Goal: Information Seeking & Learning: Check status

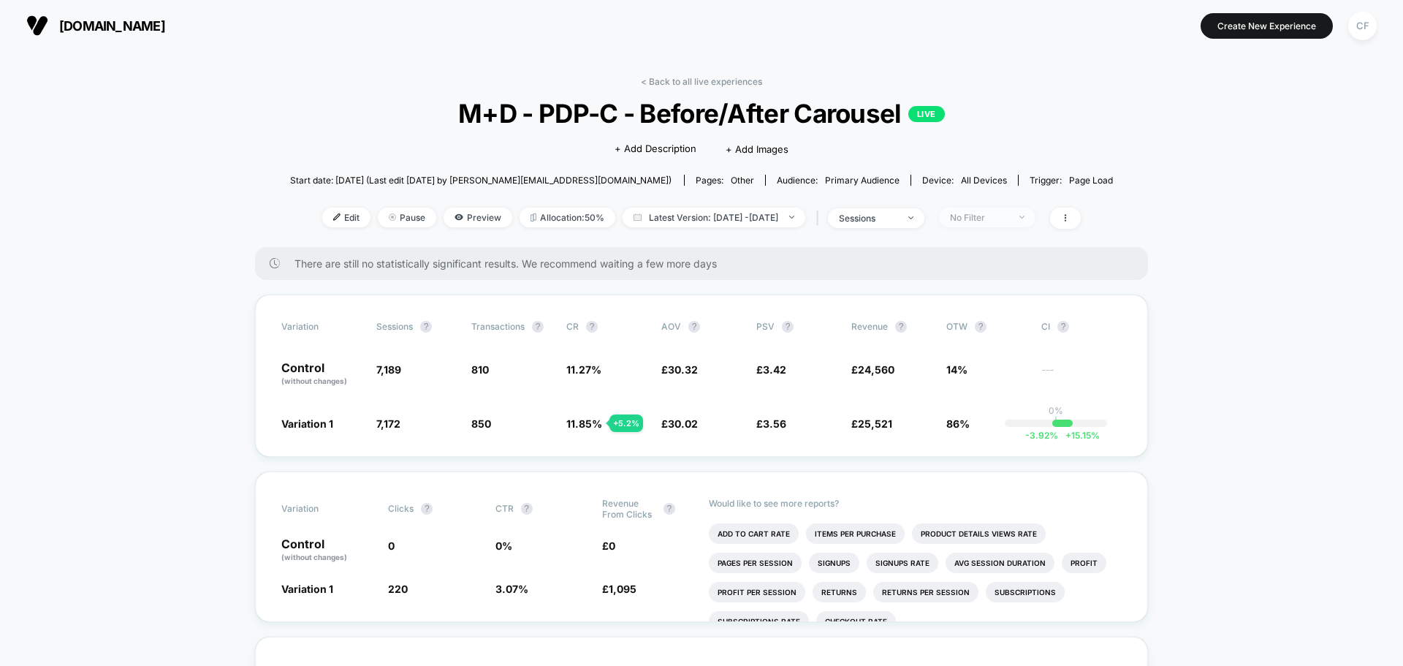
click at [1008, 217] on div "No Filter" at bounding box center [979, 217] width 58 height 11
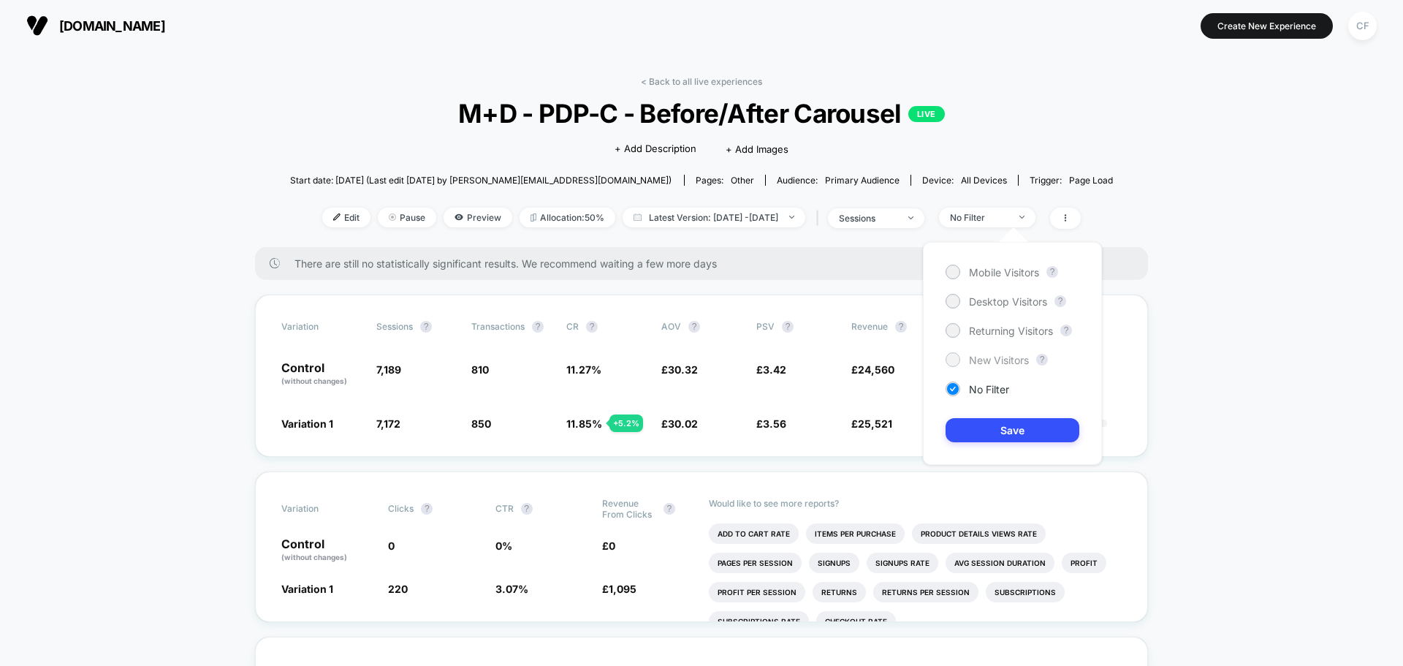
click at [967, 365] on div "New Visitors" at bounding box center [986, 359] width 83 height 15
click at [1008, 428] on button "Save" at bounding box center [1012, 430] width 134 height 24
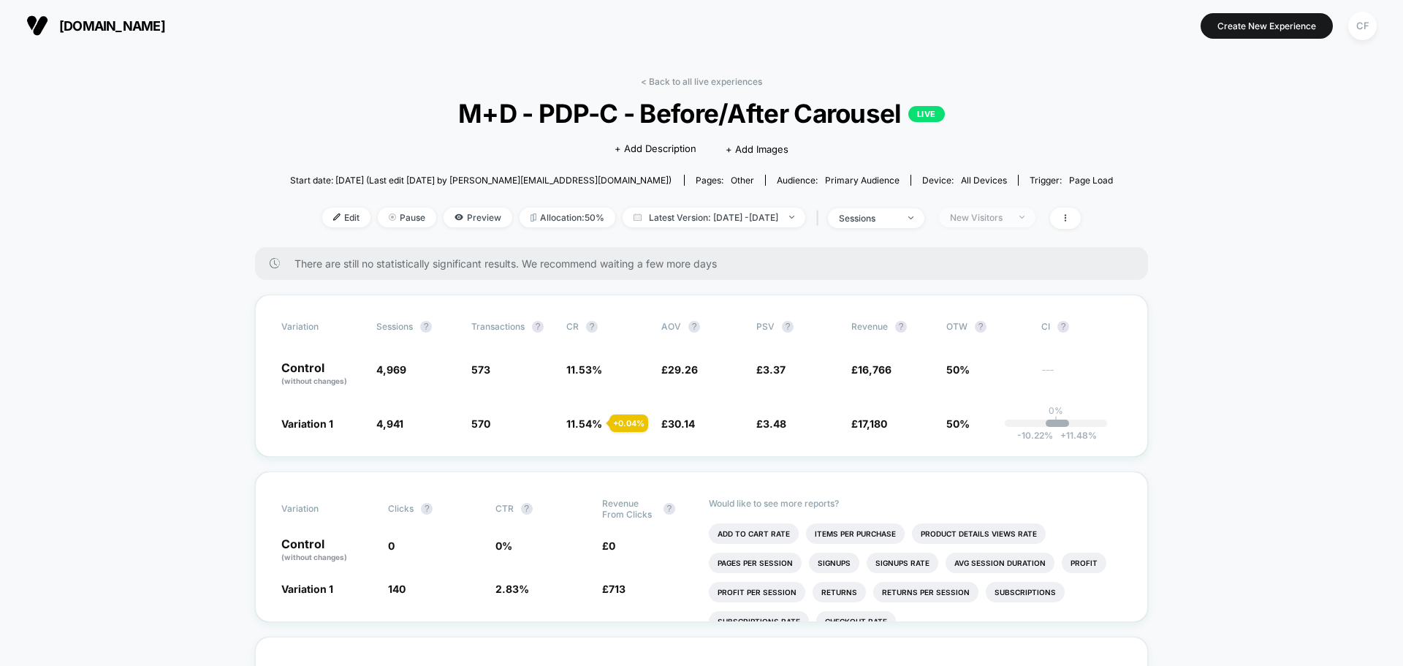
click at [1005, 224] on span "New Visitors" at bounding box center [987, 218] width 96 height 20
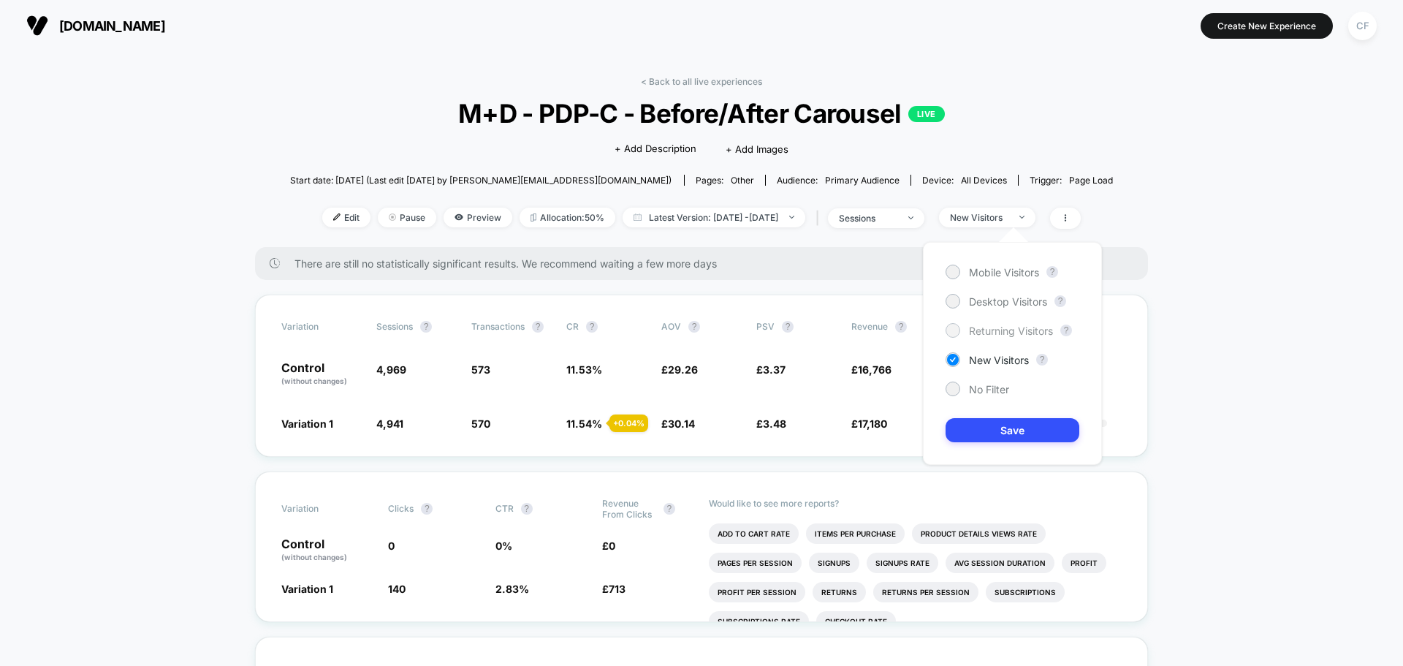
click at [1001, 334] on span "Returning Visitors" at bounding box center [1011, 330] width 84 height 12
click at [1001, 430] on button "Save" at bounding box center [1012, 430] width 134 height 24
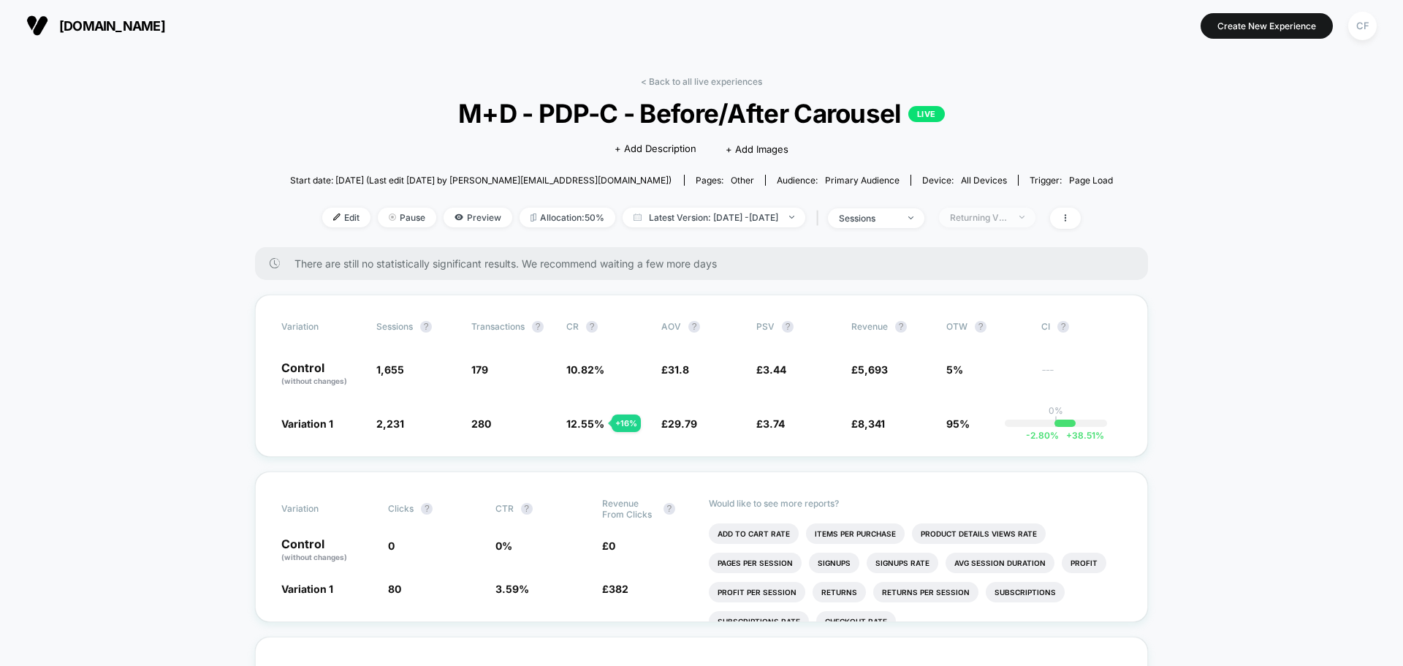
click at [1008, 221] on div "Returning Visitors" at bounding box center [979, 217] width 58 height 11
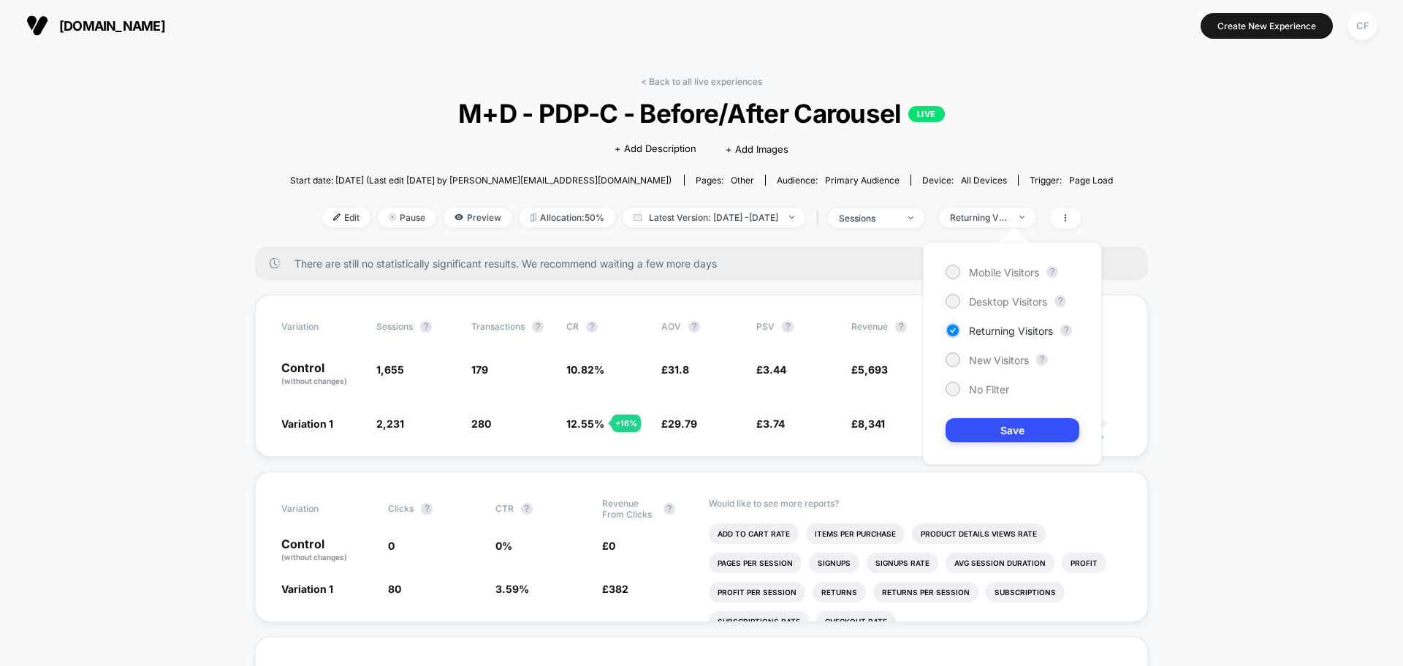
click at [1013, 289] on div "Mobile Visitors ? Desktop Visitors ? Returning Visitors ? New Visitors ? No Fil…" at bounding box center [1012, 353] width 179 height 223
click at [1002, 300] on span "Desktop Visitors" at bounding box center [1008, 301] width 78 height 12
click at [1004, 419] on button "Save" at bounding box center [1012, 430] width 134 height 24
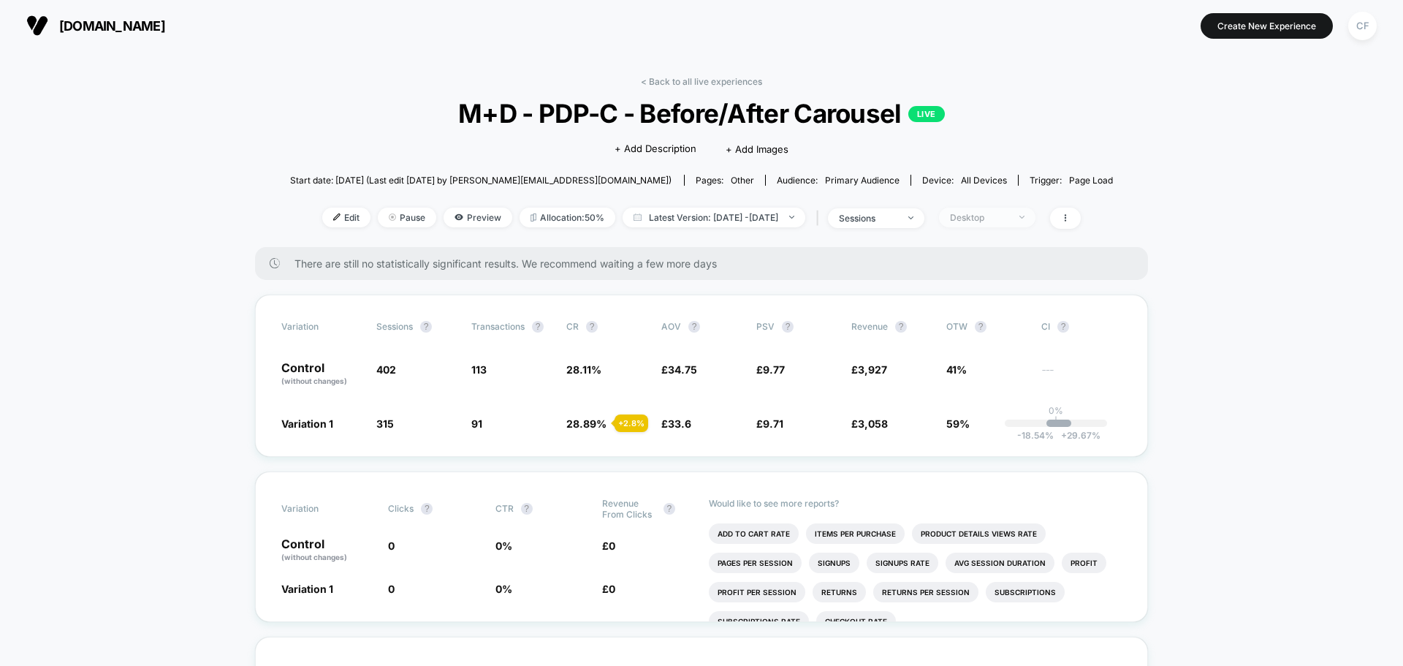
click at [1008, 220] on div "Desktop" at bounding box center [979, 217] width 58 height 11
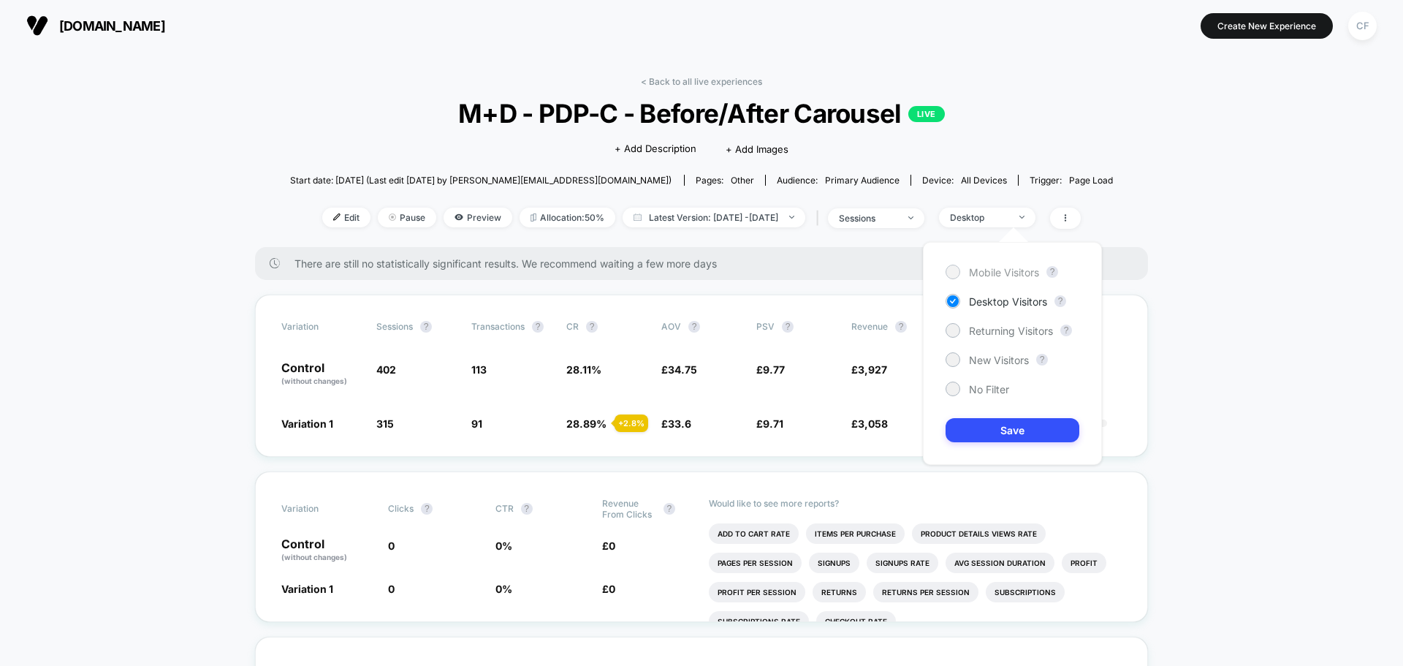
click at [997, 272] on span "Mobile Visitors" at bounding box center [1004, 272] width 70 height 12
click at [1000, 437] on button "Save" at bounding box center [1012, 430] width 134 height 24
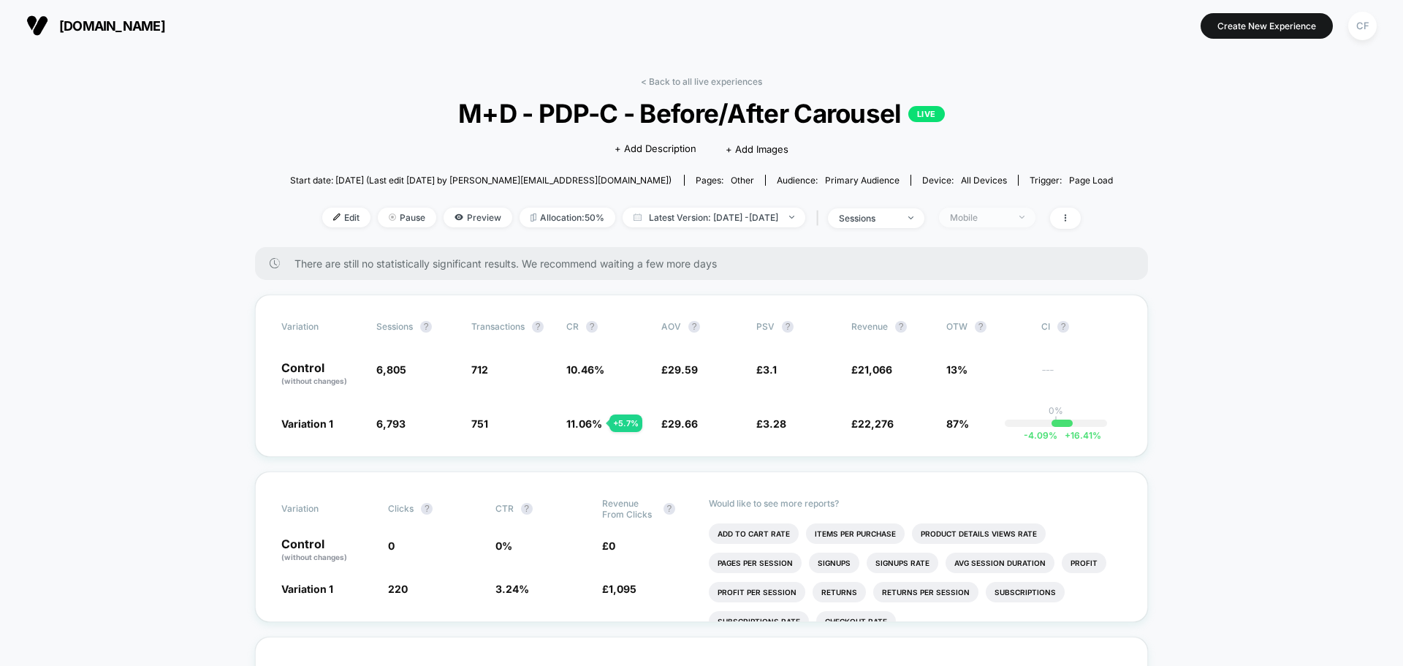
click at [1024, 223] on span "Mobile" at bounding box center [987, 218] width 96 height 20
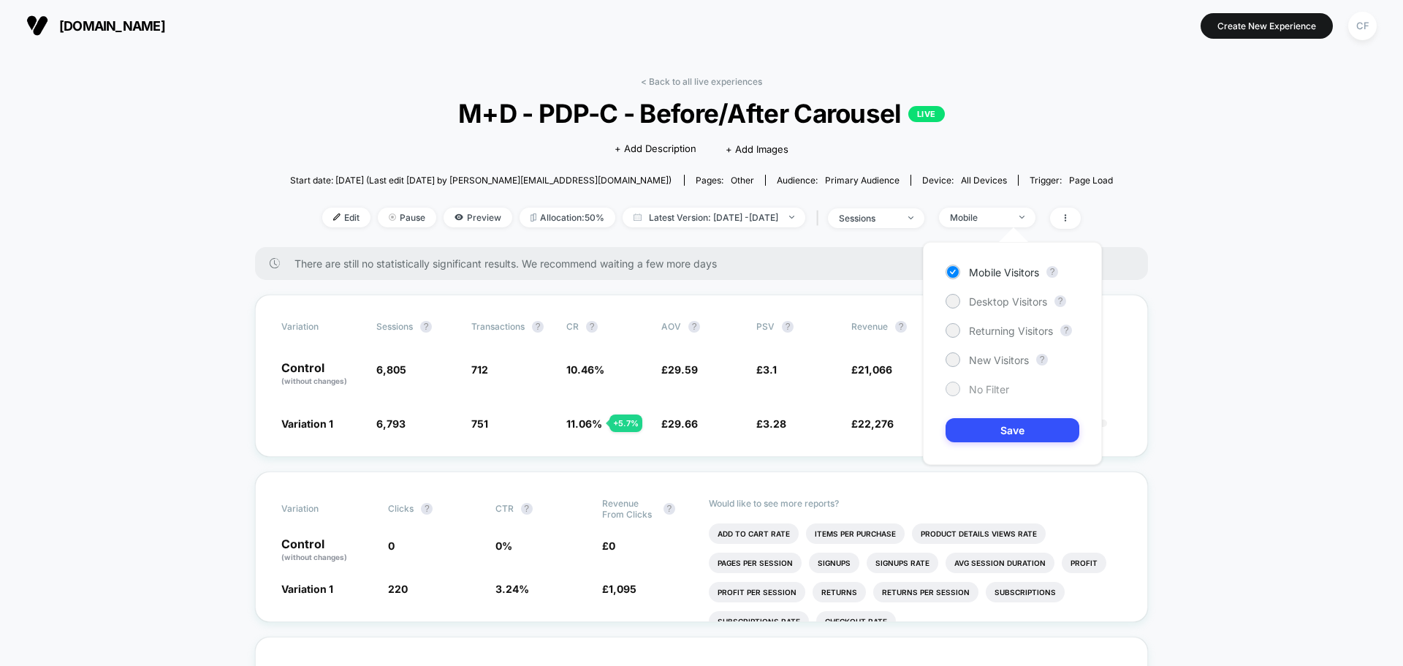
click at [988, 393] on span "No Filter" at bounding box center [989, 389] width 40 height 12
click at [993, 437] on button "Save" at bounding box center [1012, 430] width 134 height 24
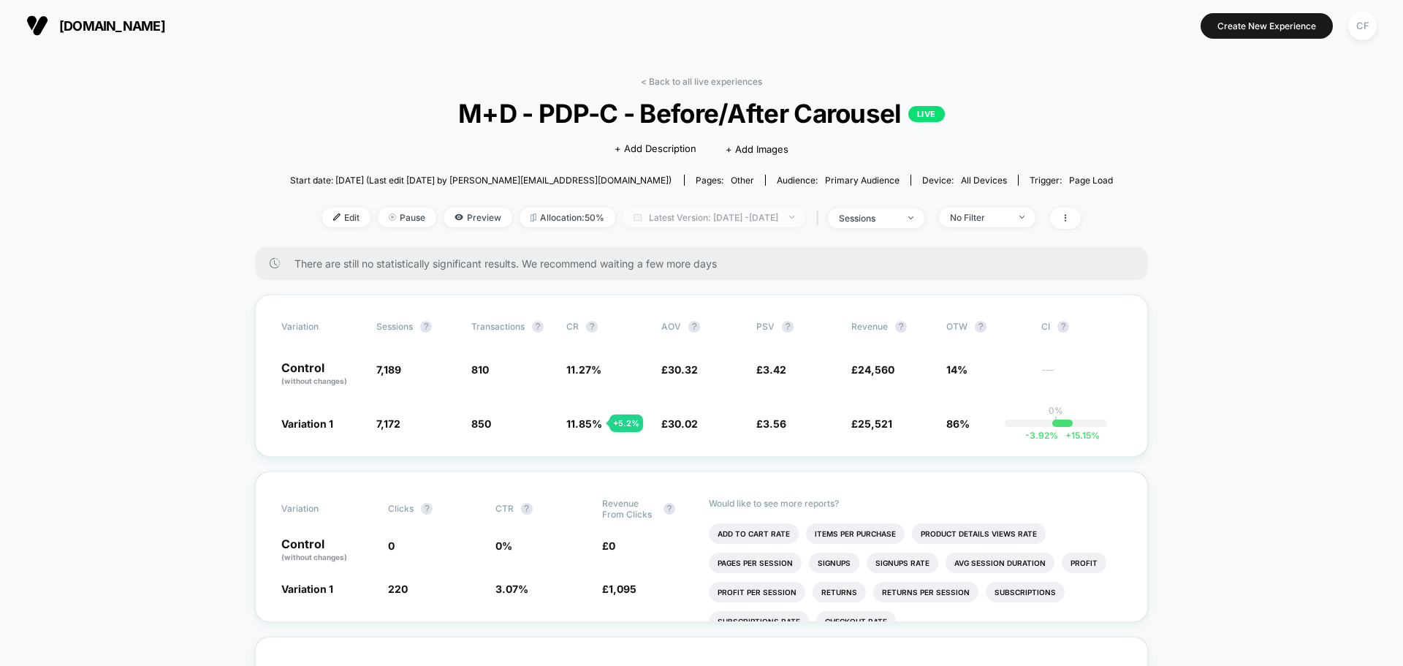
click at [669, 221] on span "Latest Version: [DATE] - [DATE]" at bounding box center [714, 218] width 183 height 20
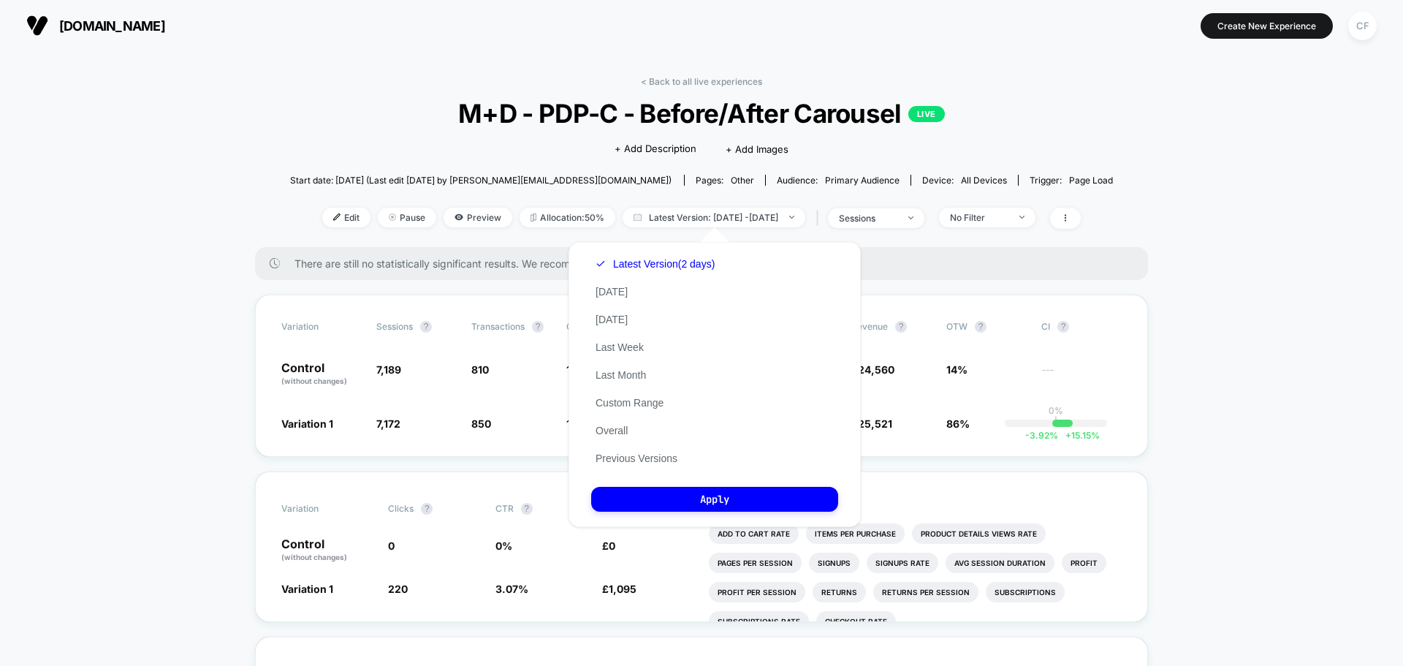
click at [628, 311] on div "Latest Version (2 days) [DATE] [DATE] Last Week Last Month Custom Range Overall…" at bounding box center [655, 361] width 128 height 222
click at [640, 452] on button "Previous Versions" at bounding box center [636, 458] width 91 height 13
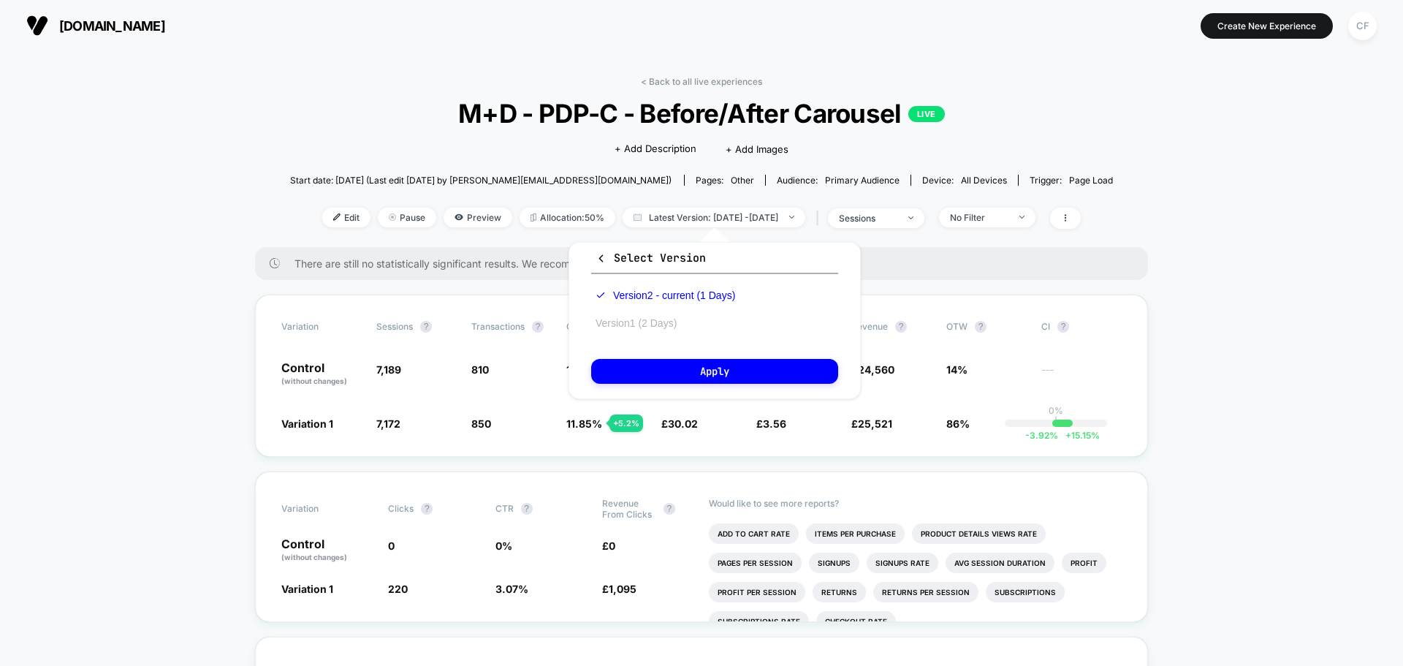
click at [658, 324] on button "Version 1 (2 Days)" at bounding box center [636, 322] width 90 height 13
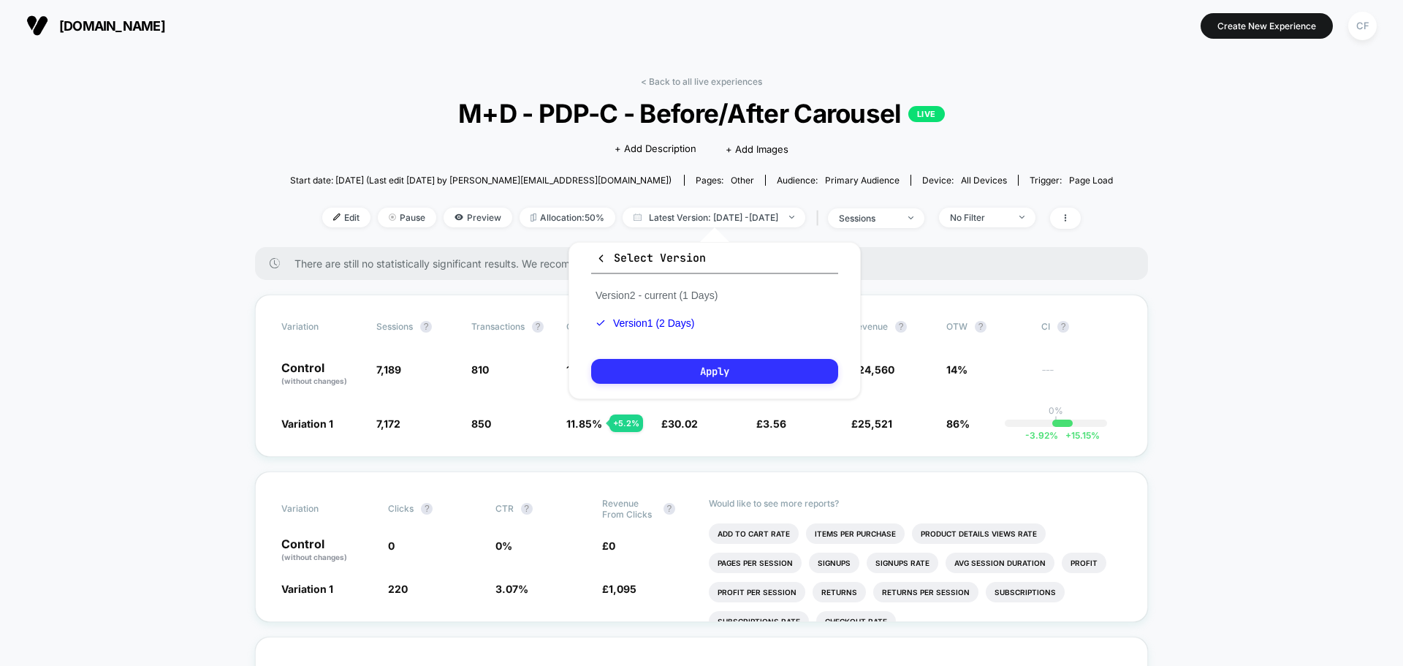
click at [682, 366] on button "Apply" at bounding box center [714, 371] width 247 height 25
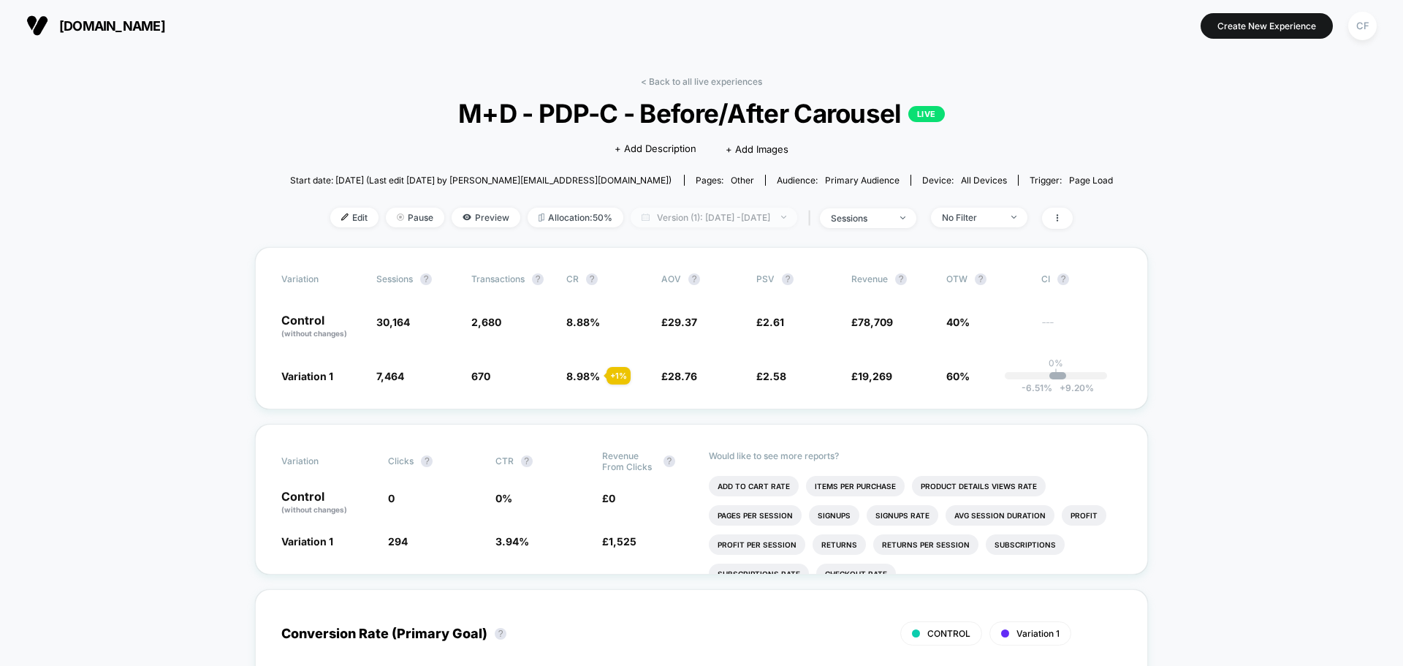
click at [706, 222] on span "Version (1): [DATE] - [DATE]" at bounding box center [714, 218] width 167 height 20
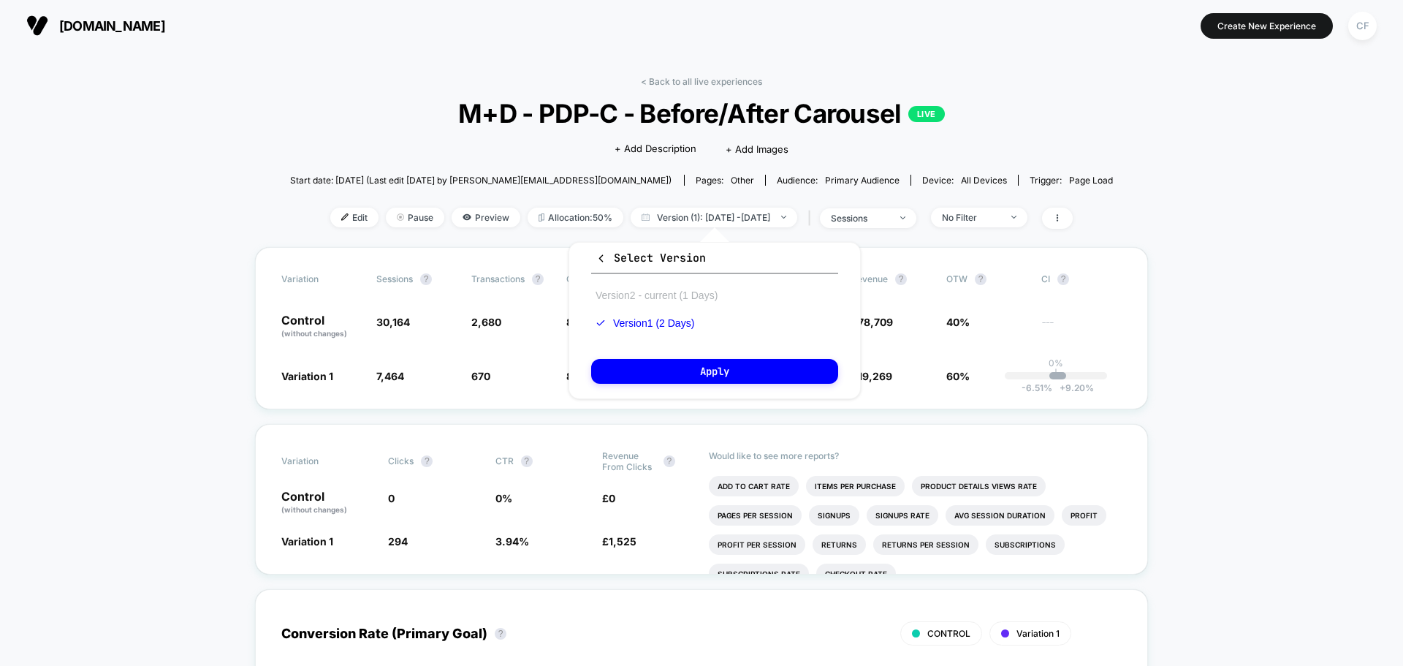
click at [690, 293] on button "Version 2 - current (1 Days)" at bounding box center [656, 295] width 131 height 13
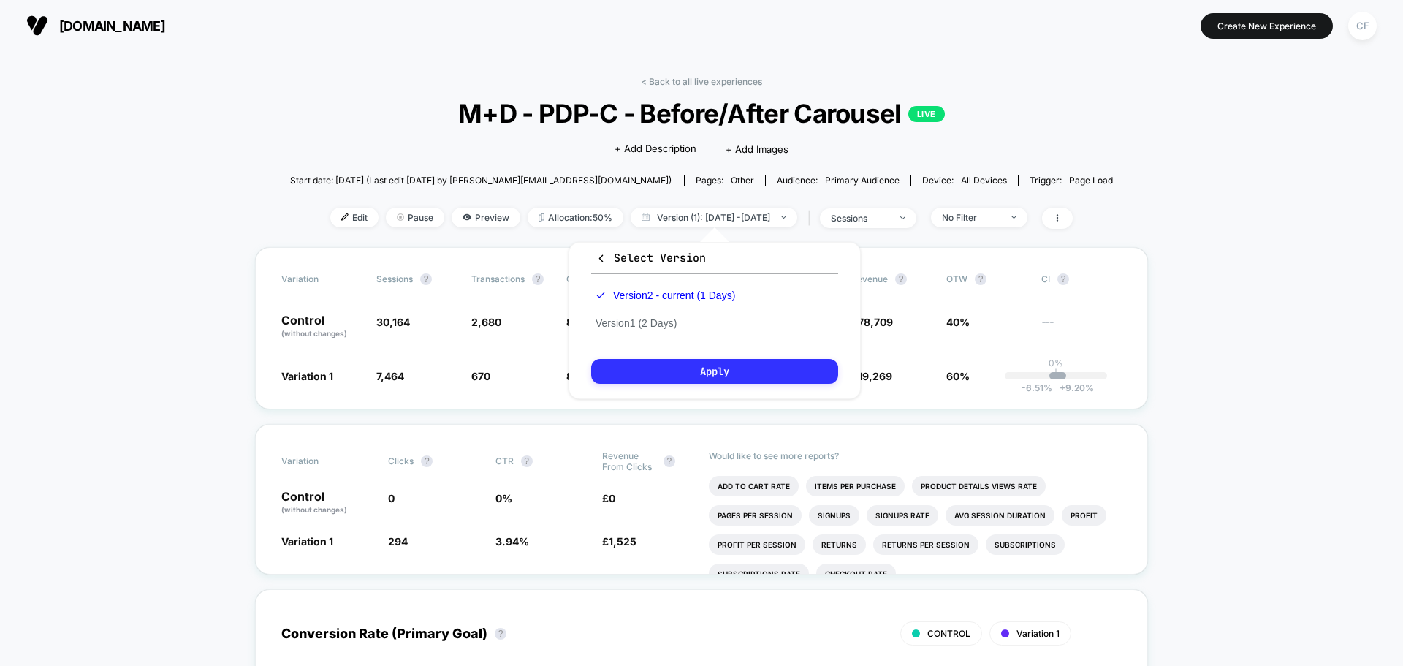
click at [709, 368] on button "Apply" at bounding box center [714, 371] width 247 height 25
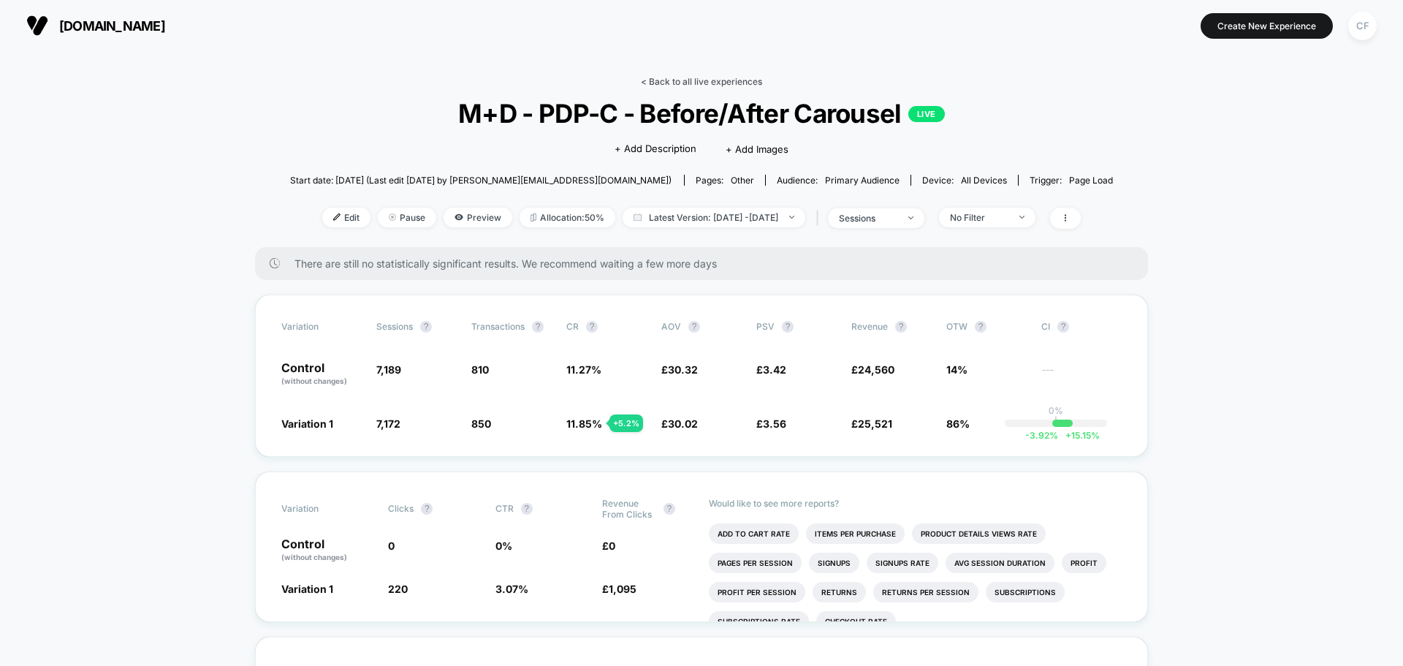
click at [662, 77] on link "< Back to all live experiences" at bounding box center [701, 81] width 121 height 11
